Goal: Information Seeking & Learning: Learn about a topic

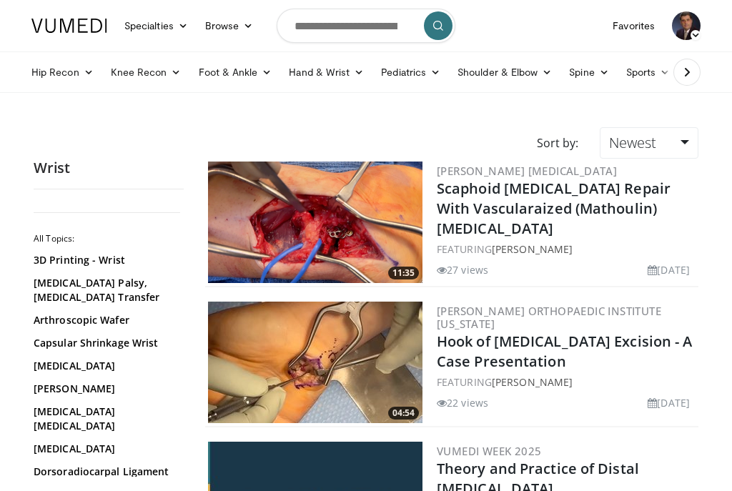
click at [639, 31] on link "Favorites" at bounding box center [633, 25] width 59 height 29
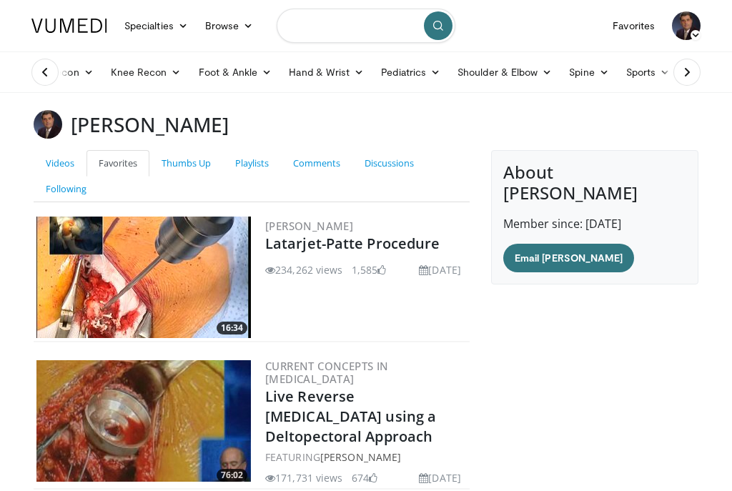
click at [323, 24] on input "Search topics, interventions" at bounding box center [366, 26] width 179 height 34
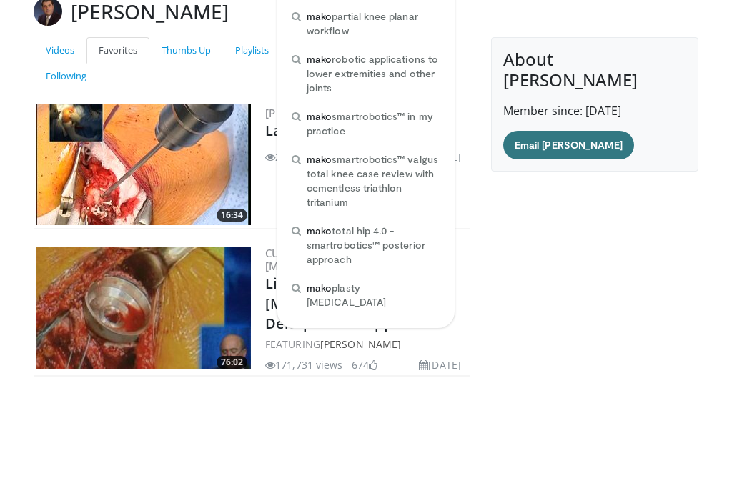
click at [413, 165] on span "mako robotic applications to lower extremities and other joints" at bounding box center [374, 186] width 134 height 43
type input "**********"
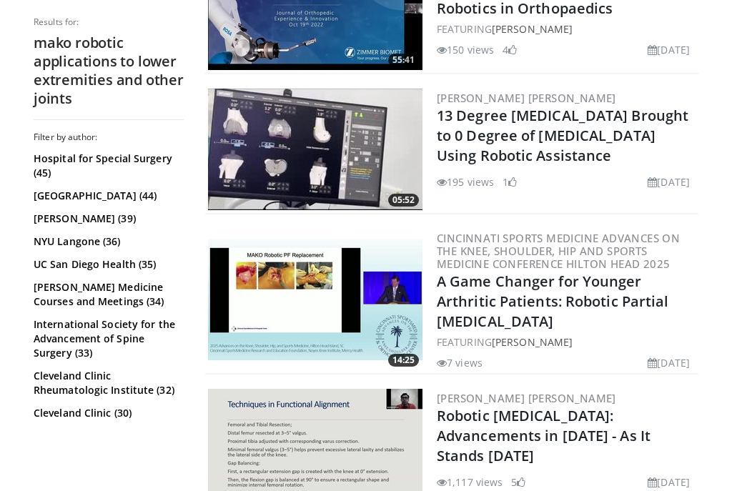
scroll to position [633, 0]
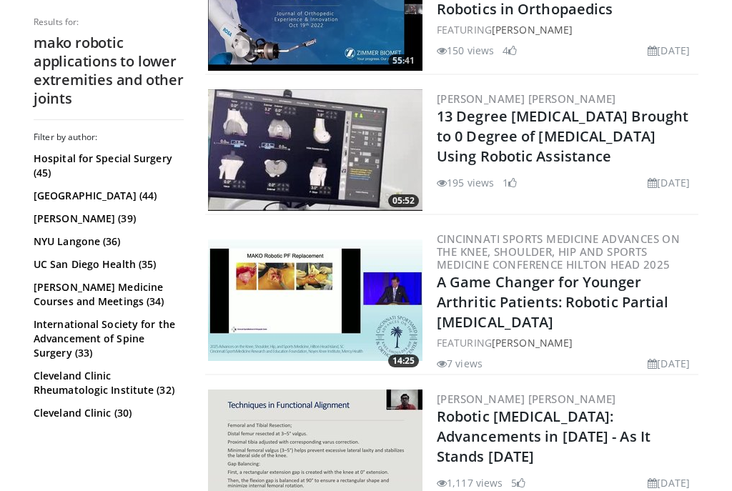
click at [580, 127] on link "13 Degree [MEDICAL_DATA] Brought to 0 Degree of [MEDICAL_DATA] Using Robotic As…" at bounding box center [563, 136] width 252 height 59
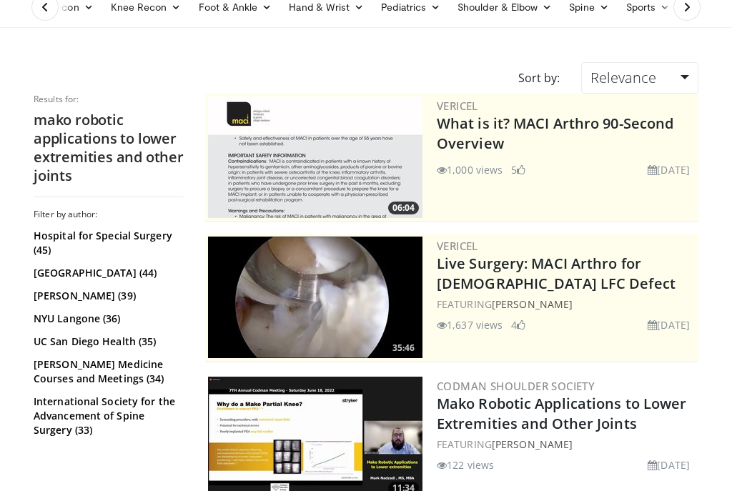
scroll to position [0, 0]
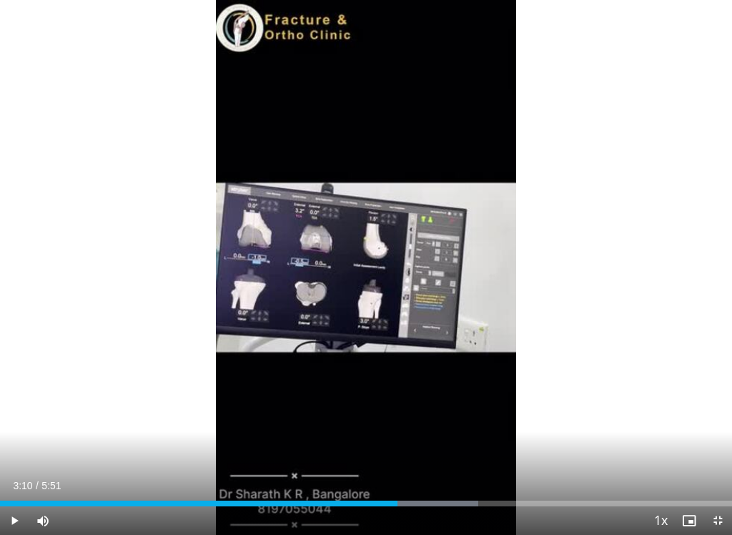
click at [24, 491] on span "Video Player" at bounding box center [14, 520] width 29 height 29
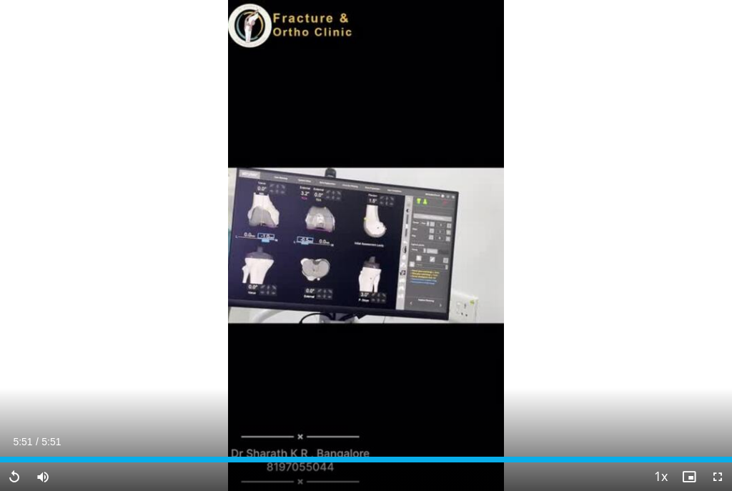
scroll to position [59, 0]
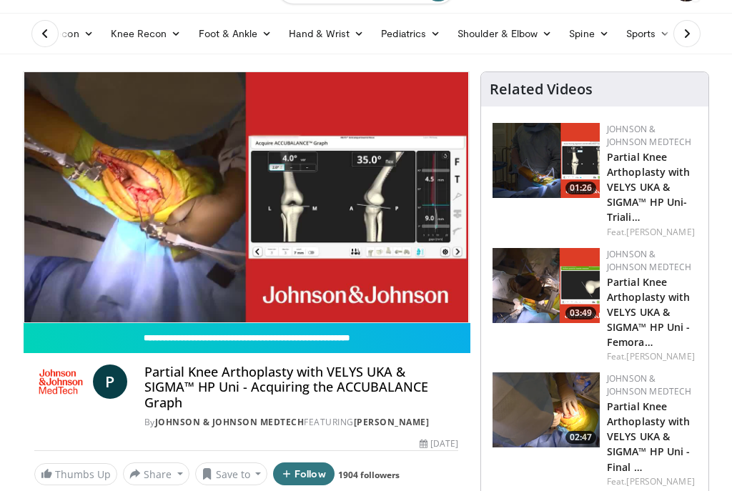
scroll to position [39, 0]
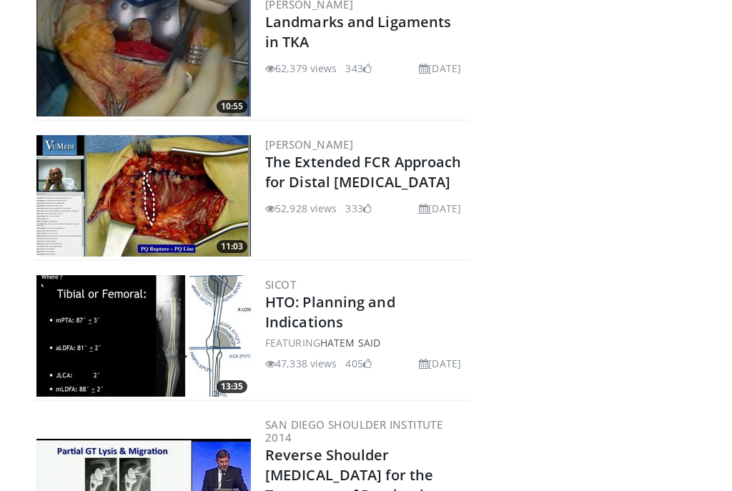
scroll to position [789, 0]
click at [363, 307] on link "HTO: Planning and Indications" at bounding box center [330, 311] width 130 height 39
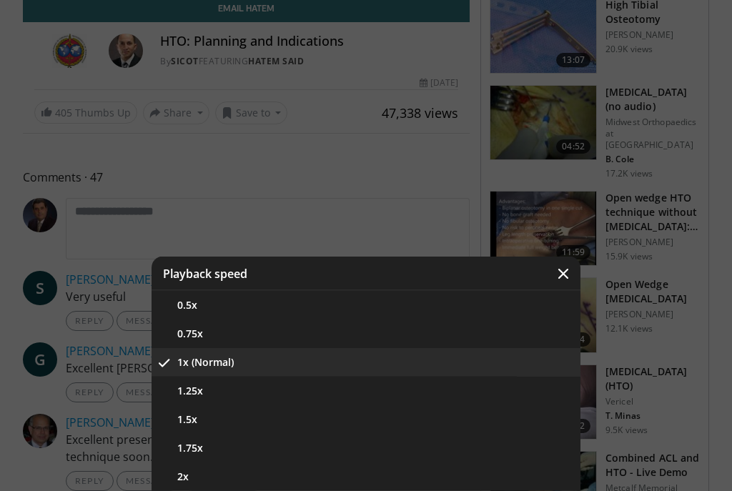
scroll to position [368, 0]
click at [565, 291] on button "Video Player" at bounding box center [563, 274] width 34 height 34
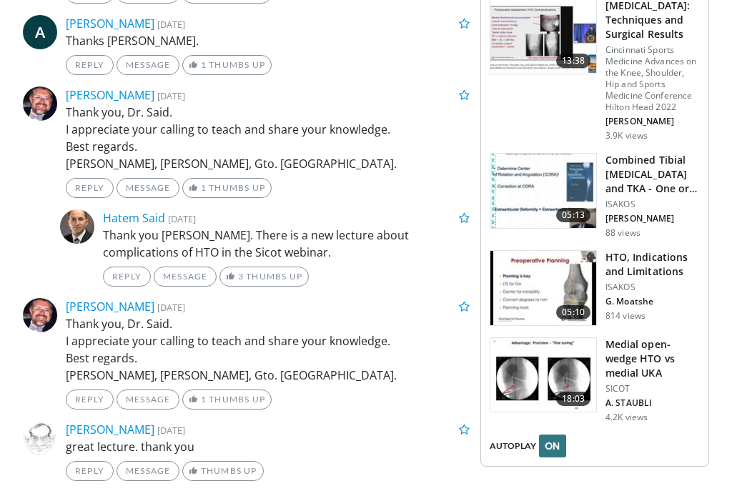
scroll to position [1855, 0]
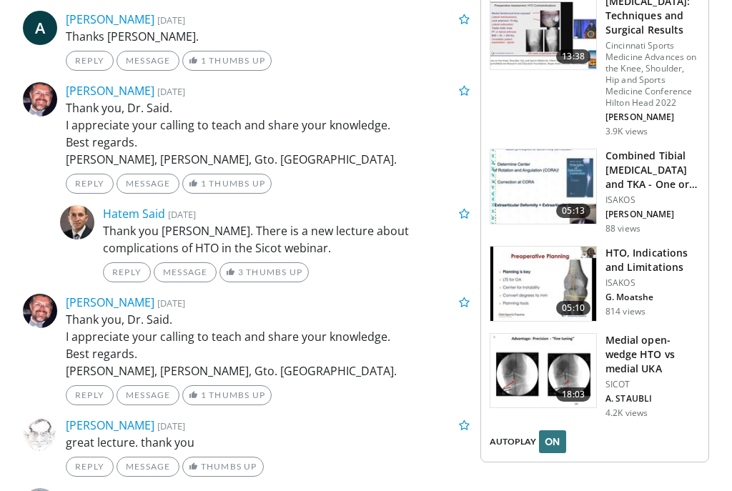
click at [410, 395] on div "Reply Message 1 Thumbs Up" at bounding box center [268, 396] width 404 height 20
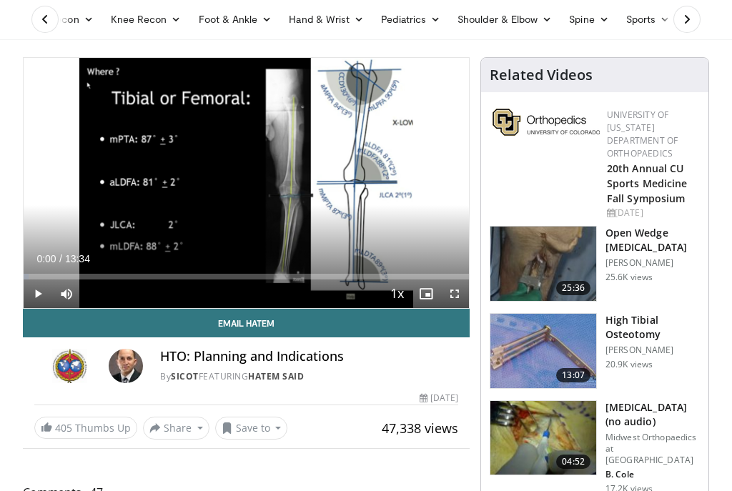
scroll to position [0, 0]
